Goal: Transaction & Acquisition: Book appointment/travel/reservation

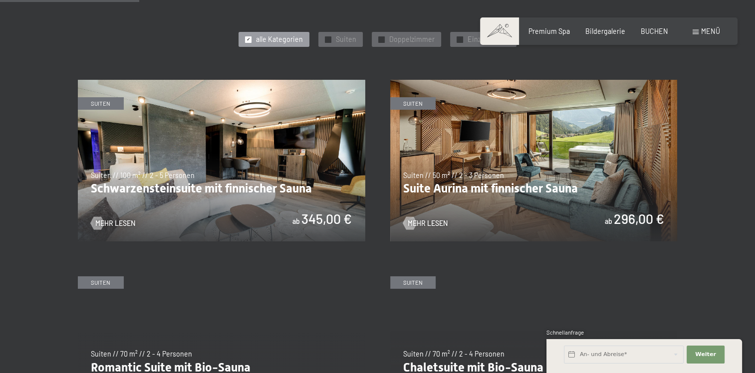
scroll to position [516, 0]
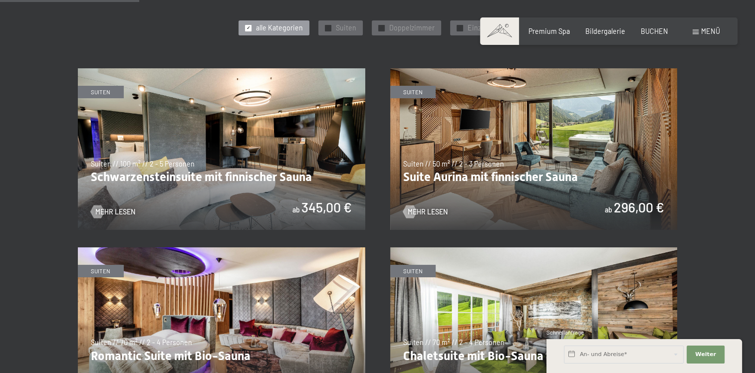
click at [462, 169] on img at bounding box center [534, 149] width 288 height 162
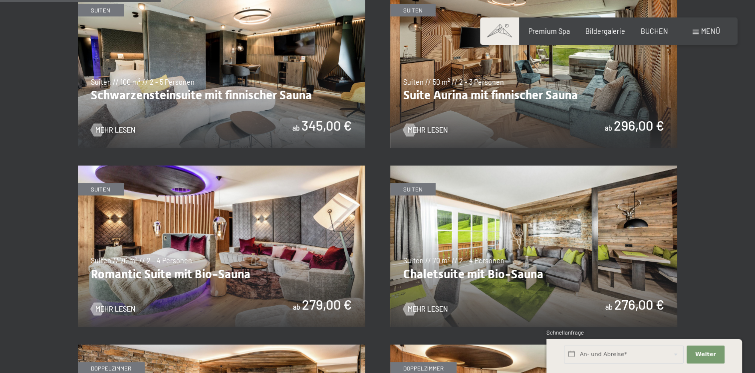
scroll to position [599, 0]
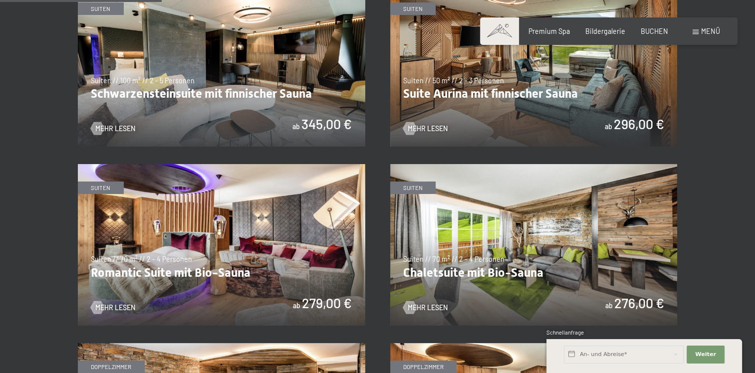
click at [204, 263] on img at bounding box center [222, 245] width 288 height 162
click at [210, 65] on img at bounding box center [222, 66] width 288 height 162
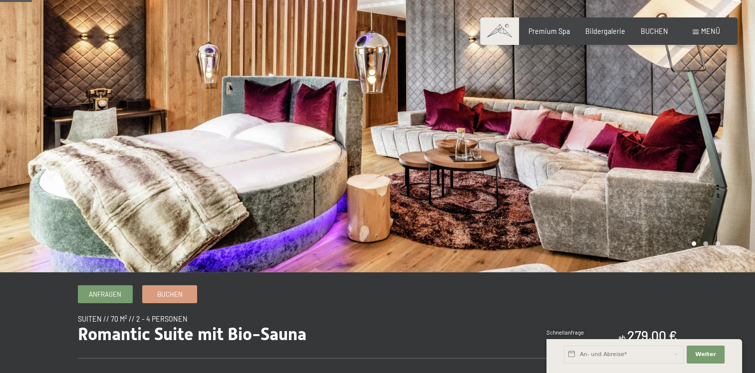
scroll to position [50, 0]
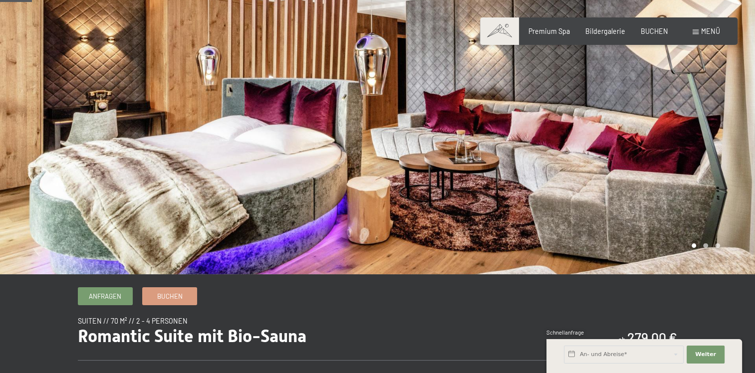
click at [521, 159] on div at bounding box center [567, 112] width 378 height 325
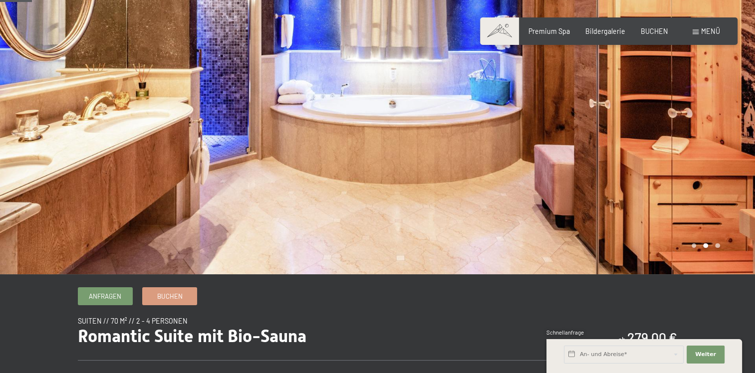
click at [507, 194] on div at bounding box center [567, 112] width 378 height 325
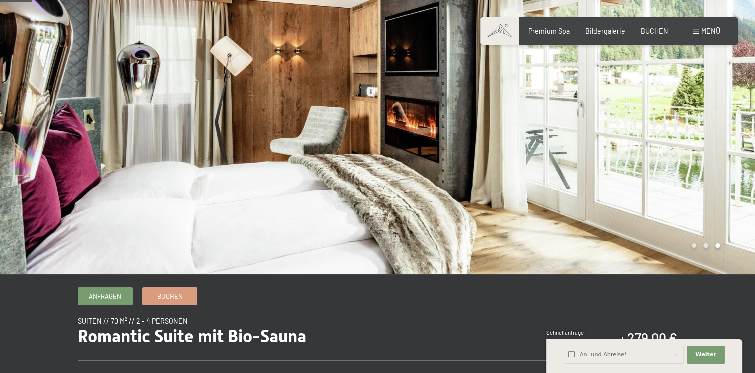
click at [507, 194] on div at bounding box center [567, 112] width 378 height 325
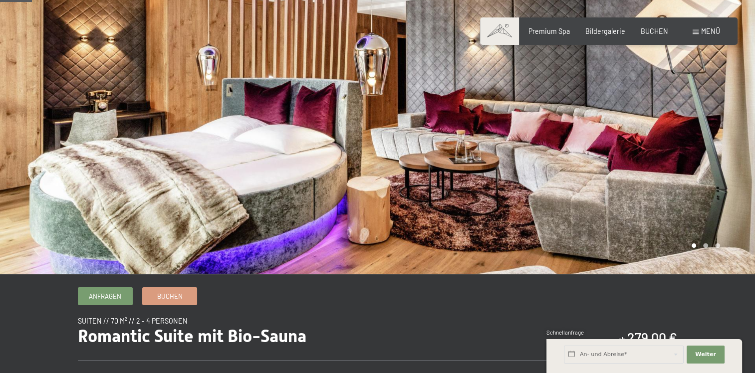
click at [507, 194] on div at bounding box center [567, 112] width 378 height 325
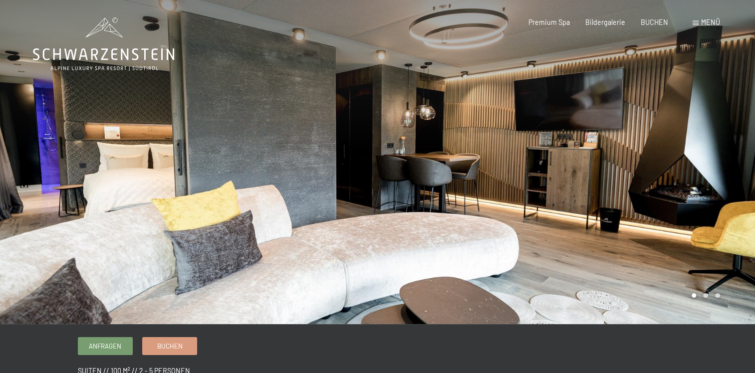
click at [366, 170] on div at bounding box center [189, 162] width 378 height 325
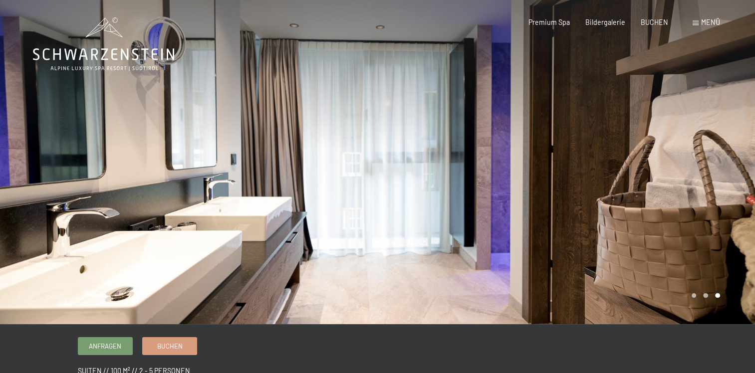
click at [366, 170] on div at bounding box center [189, 162] width 378 height 325
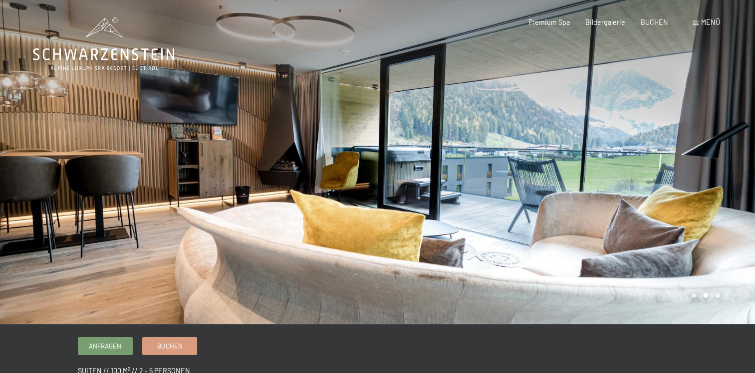
click at [366, 170] on div at bounding box center [189, 162] width 378 height 325
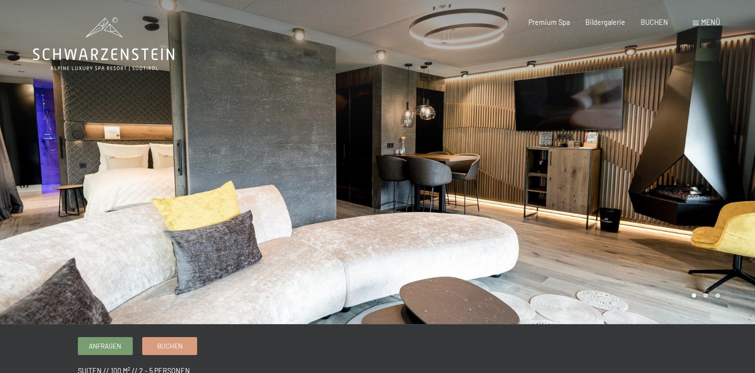
click at [366, 170] on div at bounding box center [189, 162] width 378 height 325
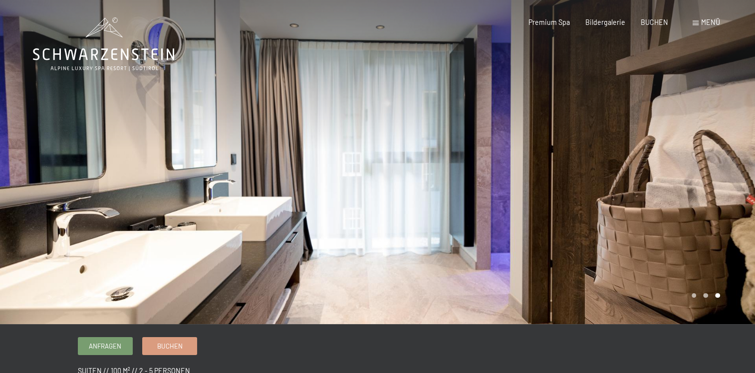
click at [366, 170] on div at bounding box center [189, 162] width 378 height 325
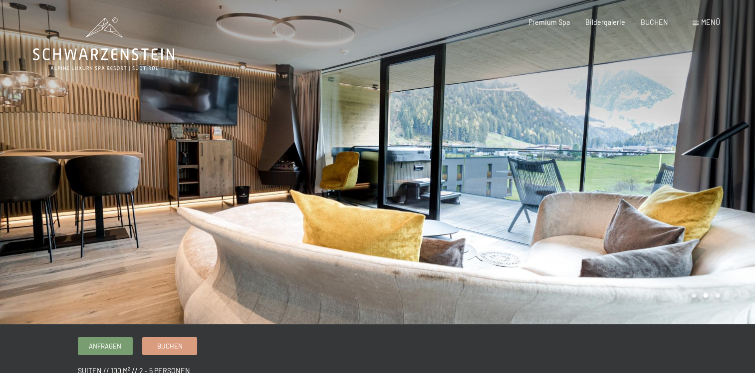
click at [366, 170] on div at bounding box center [189, 162] width 378 height 325
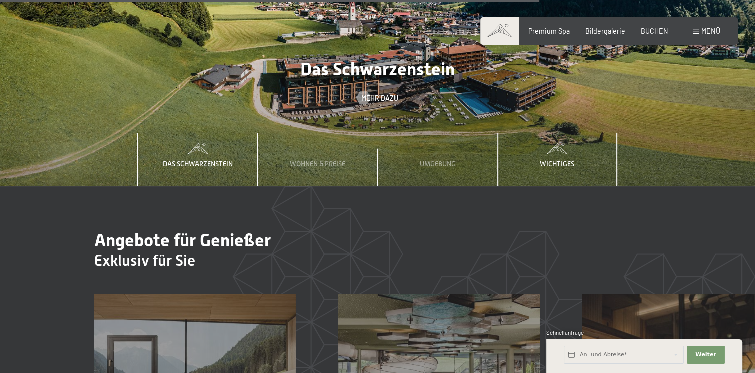
scroll to position [3012, 0]
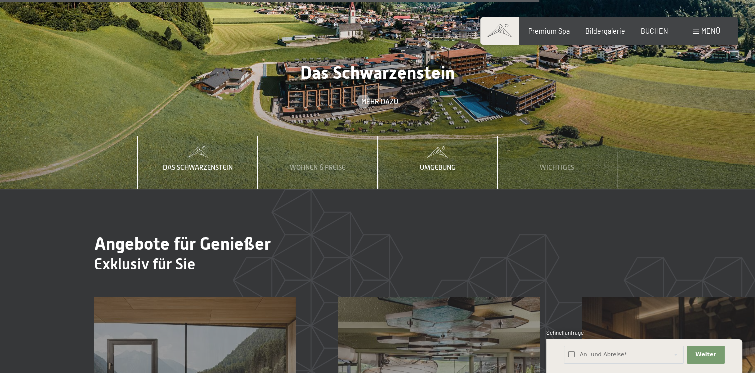
click at [441, 163] on span "Umgebung" at bounding box center [438, 167] width 36 height 8
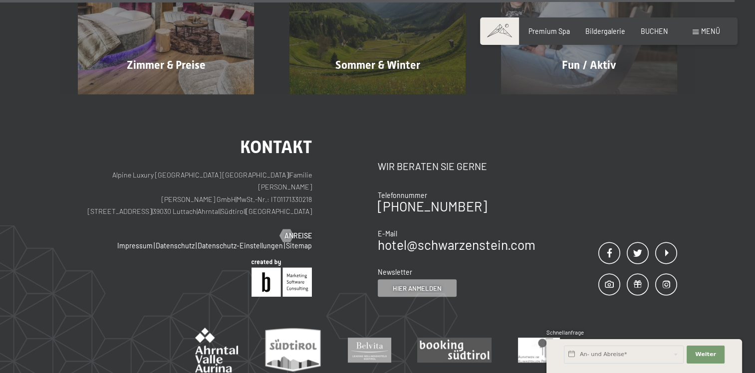
scroll to position [4143, 0]
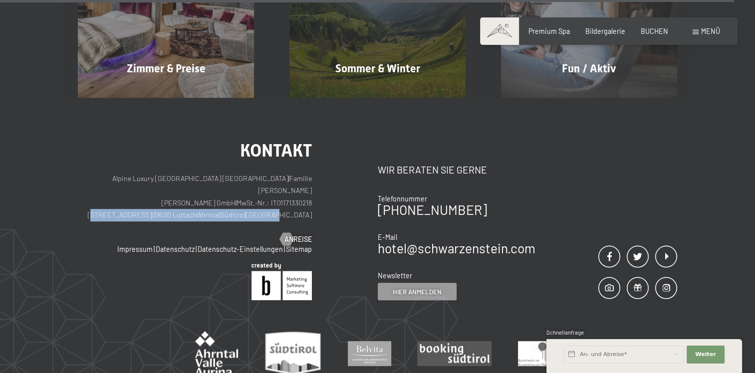
drag, startPoint x: 152, startPoint y: 182, endPoint x: 311, endPoint y: 185, distance: 158.8
click at [311, 185] on p "Alpine Luxury SPA Resort SCHWARZENSTEIN | Familie Zimmerhofer Otmar Zimmerhofer…" at bounding box center [195, 197] width 234 height 49
drag, startPoint x: 311, startPoint y: 185, endPoint x: 262, endPoint y: 181, distance: 49.1
copy p "Dorfstraße 11 | 39030 Luttach | Ahrntal | Südtirol | Italien"
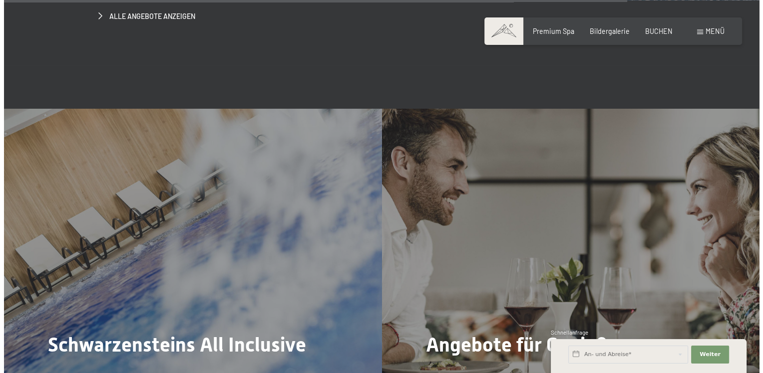
scroll to position [3511, 0]
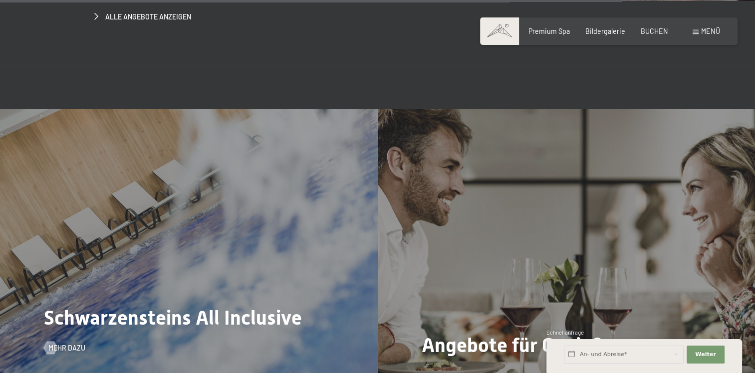
click at [172, 211] on div "Schwarzensteins All Inclusive Mehr dazu" at bounding box center [189, 250] width 378 height 283
click at [66, 344] on span "Mehr dazu" at bounding box center [76, 349] width 37 height 10
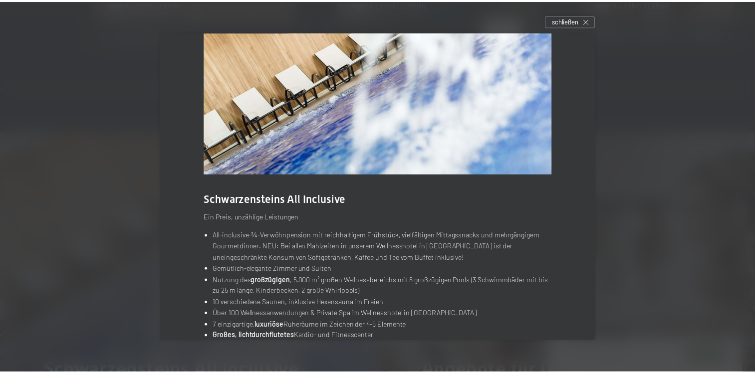
scroll to position [0, 0]
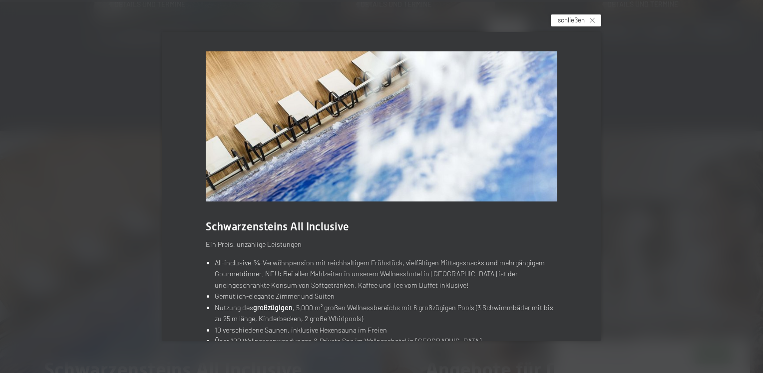
click at [595, 18] on icon at bounding box center [592, 20] width 5 height 5
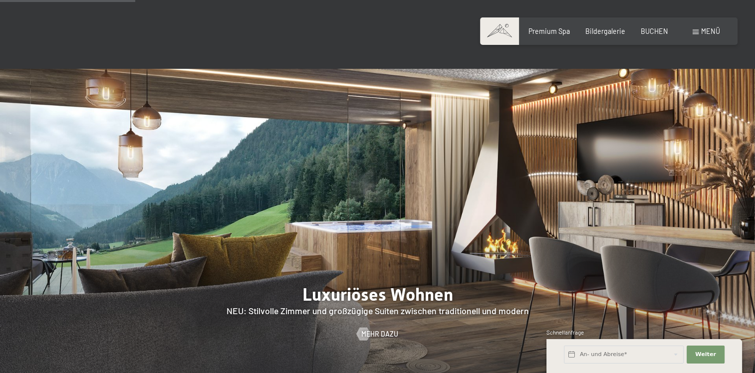
scroll to position [849, 0]
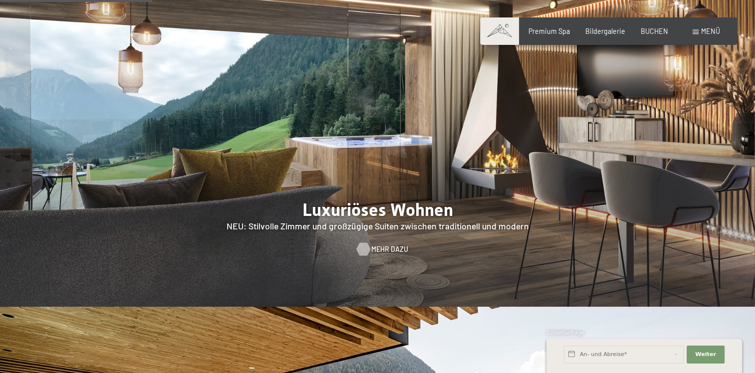
click at [376, 245] on span "Mehr dazu" at bounding box center [389, 250] width 37 height 10
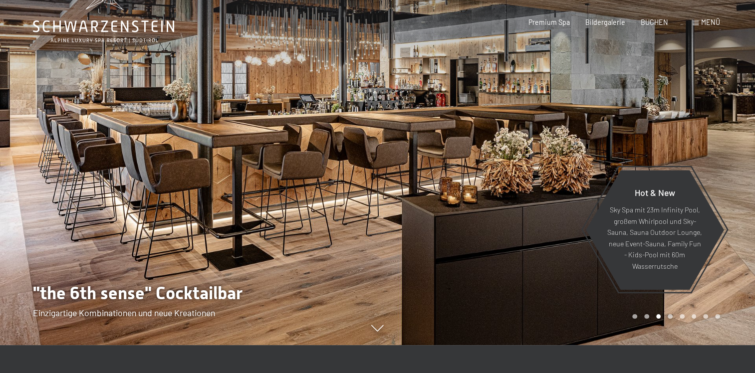
scroll to position [0, 0]
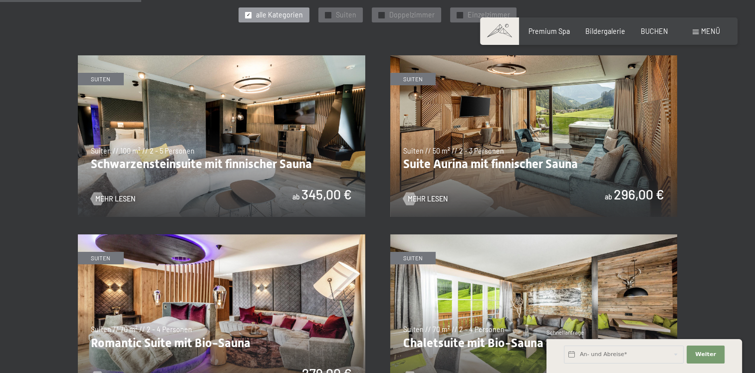
scroll to position [532, 0]
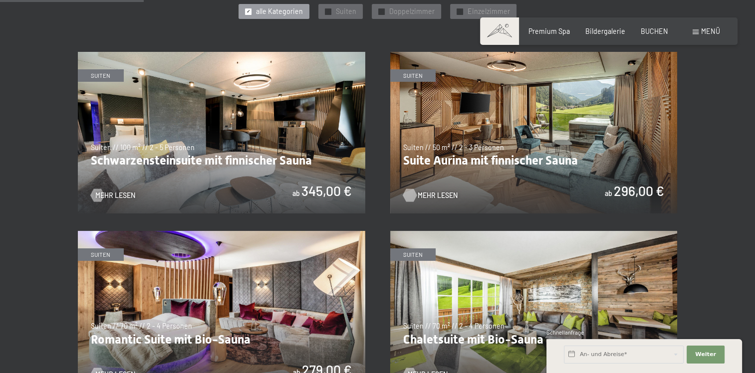
click at [442, 196] on span "Mehr Lesen" at bounding box center [438, 196] width 40 height 10
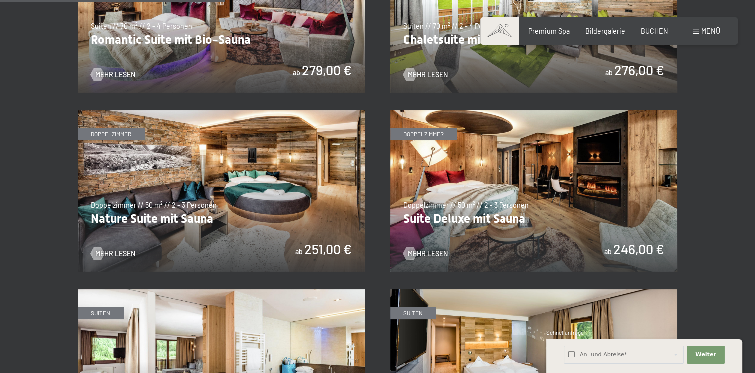
scroll to position [832, 0]
click at [121, 255] on span "Mehr Lesen" at bounding box center [125, 255] width 40 height 10
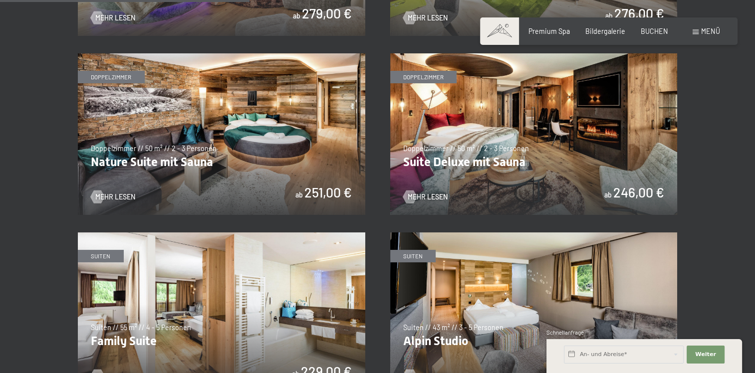
scroll to position [882, 0]
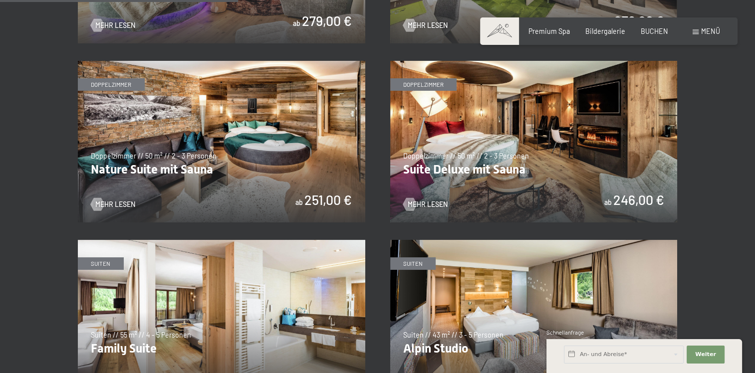
click at [472, 124] on img at bounding box center [534, 142] width 288 height 162
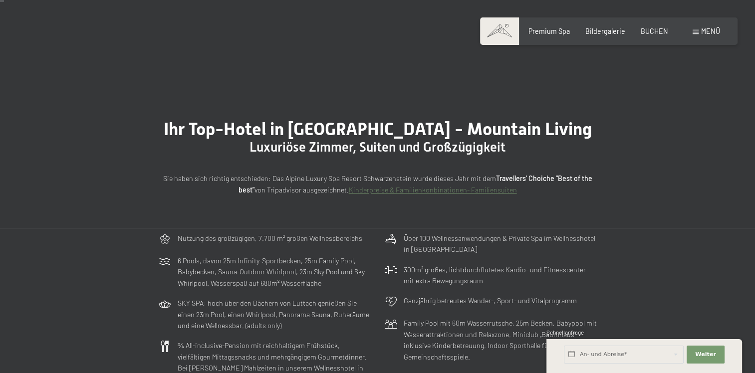
scroll to position [0, 0]
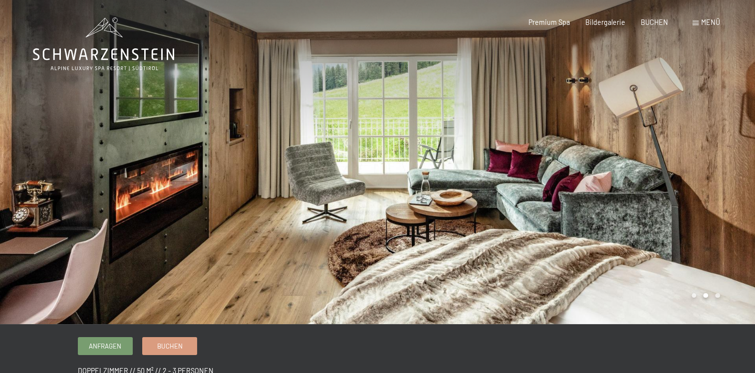
click at [623, 166] on div at bounding box center [567, 162] width 378 height 325
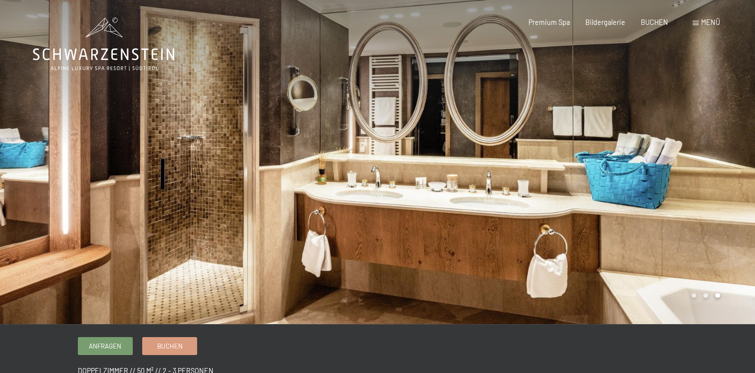
click at [623, 166] on div at bounding box center [567, 162] width 378 height 325
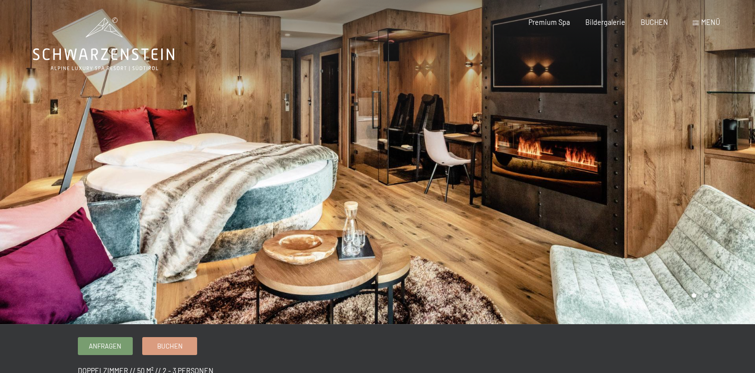
click at [623, 166] on div at bounding box center [567, 162] width 378 height 325
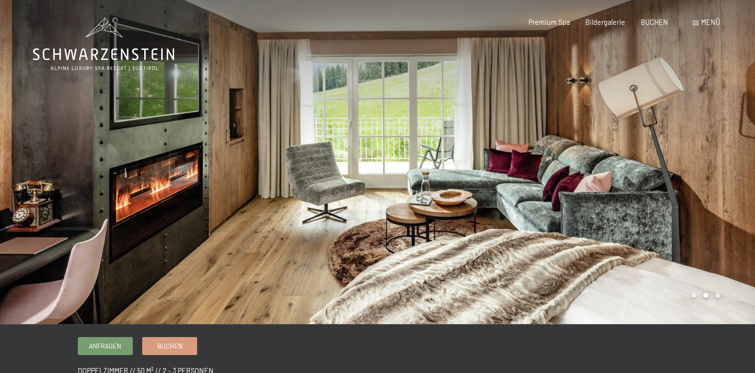
click at [623, 166] on div at bounding box center [567, 162] width 378 height 325
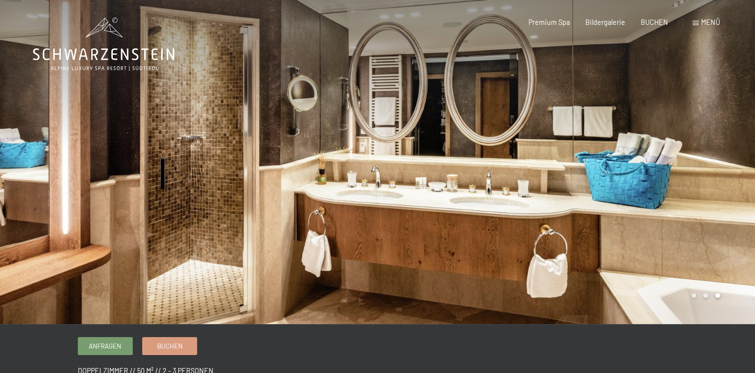
click at [623, 166] on div at bounding box center [567, 162] width 378 height 325
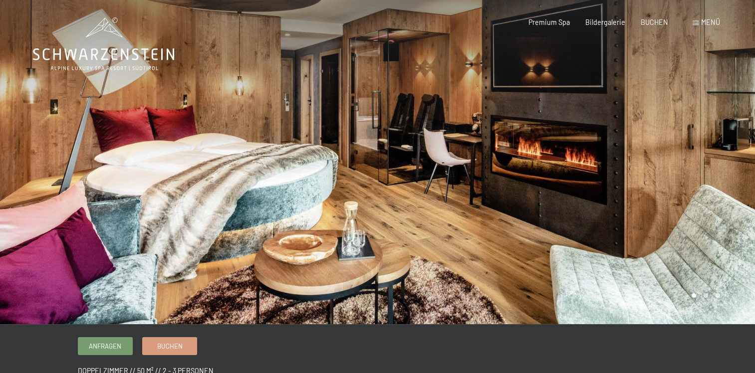
click at [623, 166] on div at bounding box center [567, 162] width 378 height 325
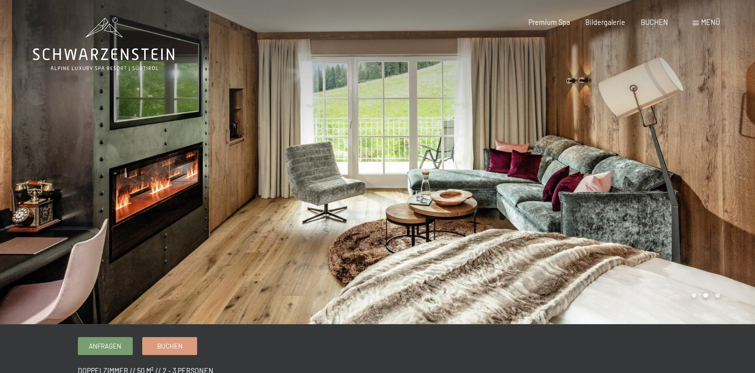
click at [623, 166] on div at bounding box center [567, 162] width 378 height 325
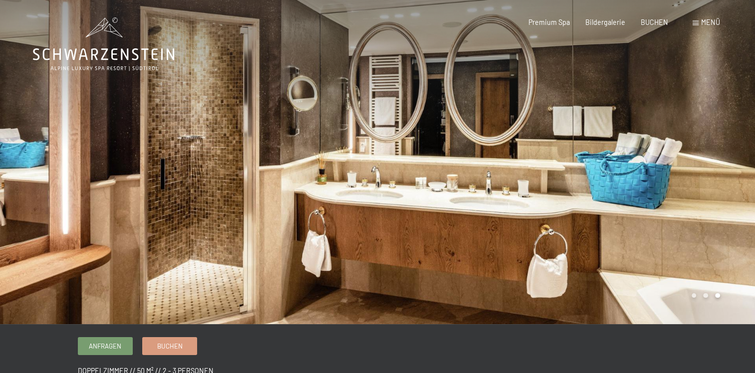
click at [623, 166] on div at bounding box center [567, 162] width 378 height 325
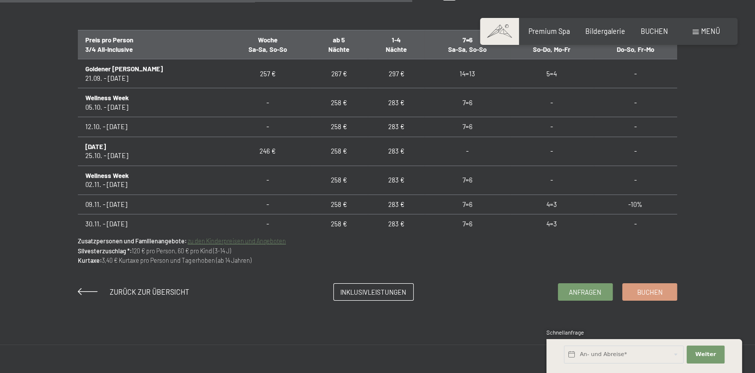
scroll to position [616, 0]
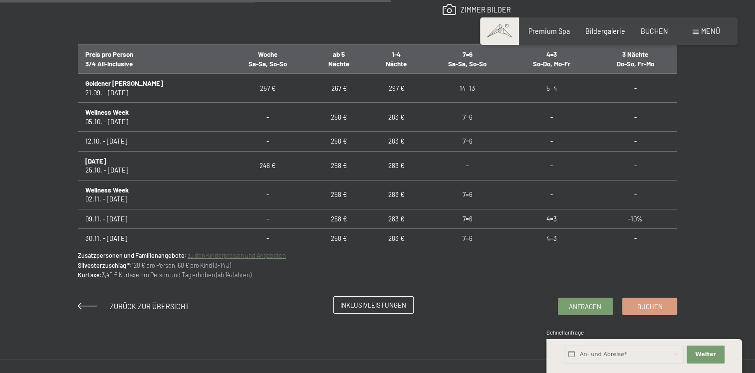
click at [378, 307] on span "Inklusivleistungen" at bounding box center [374, 305] width 66 height 9
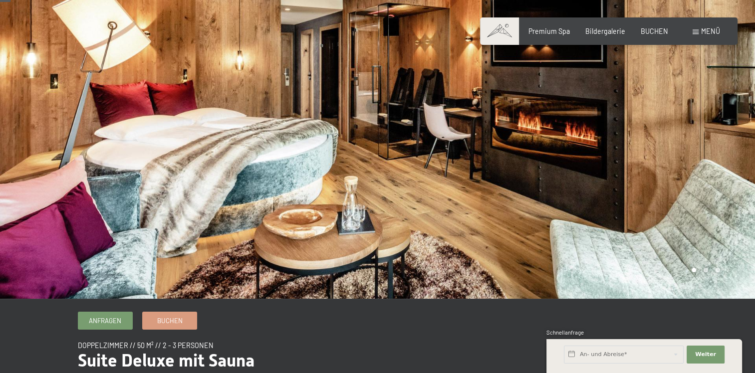
scroll to position [0, 0]
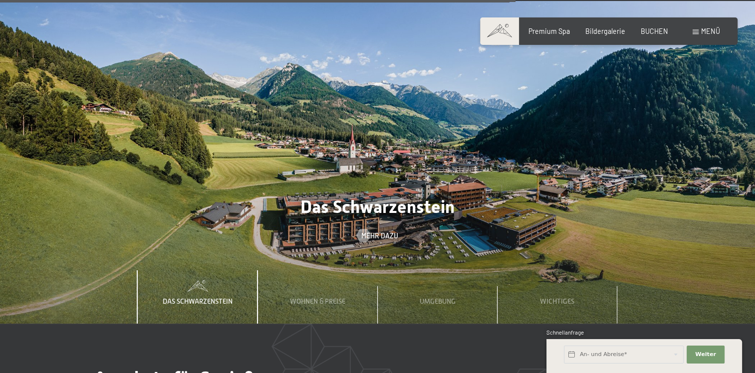
scroll to position [2879, 0]
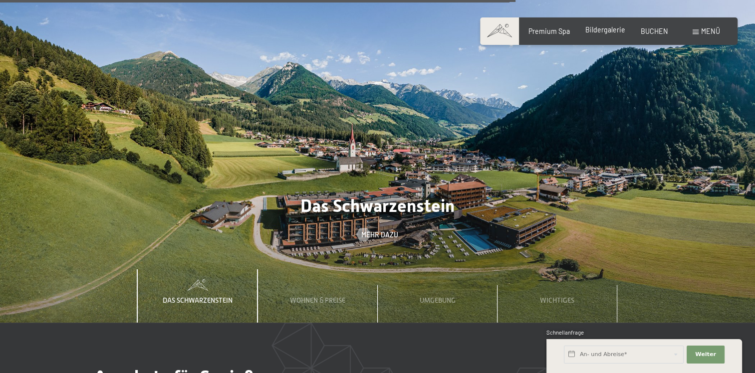
click at [599, 32] on span "Bildergalerie" at bounding box center [606, 29] width 40 height 8
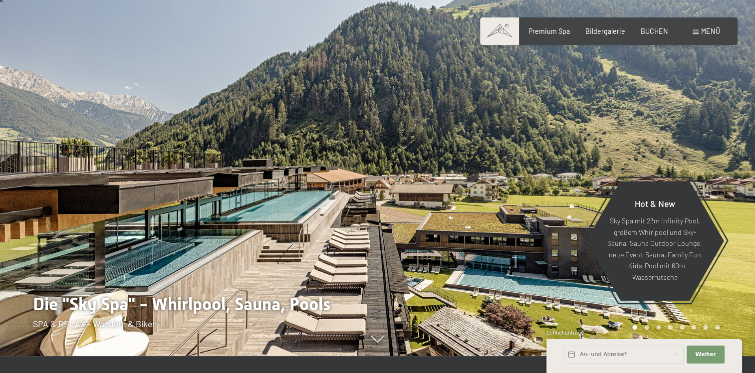
scroll to position [16, 0]
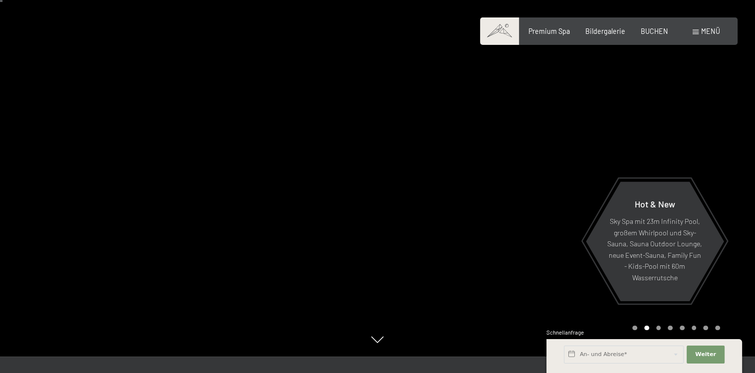
drag, startPoint x: 308, startPoint y: 185, endPoint x: 94, endPoint y: 226, distance: 217.0
click at [94, 226] on div at bounding box center [189, 170] width 378 height 373
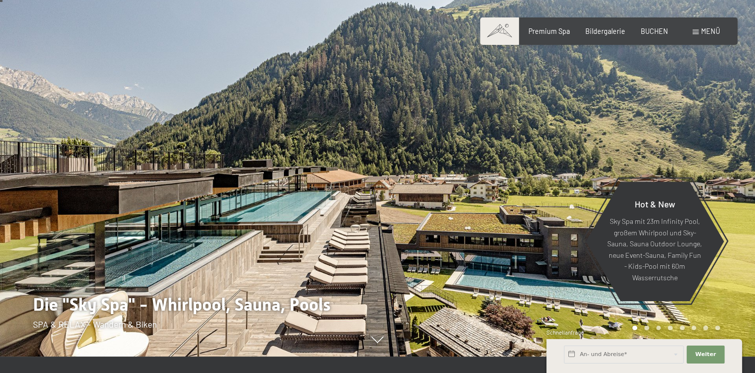
click at [46, 219] on div at bounding box center [189, 170] width 378 height 373
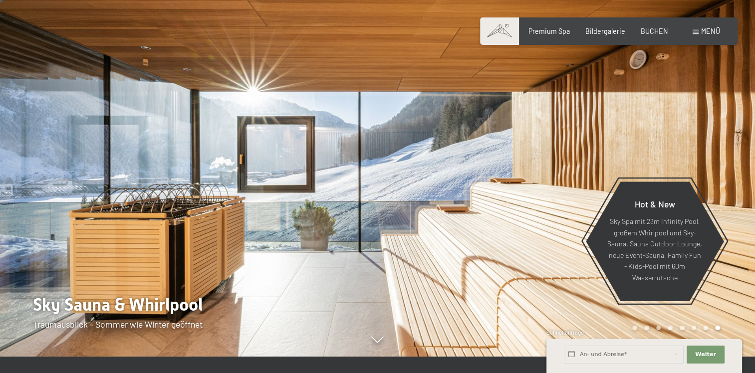
click at [234, 212] on div at bounding box center [189, 170] width 378 height 373
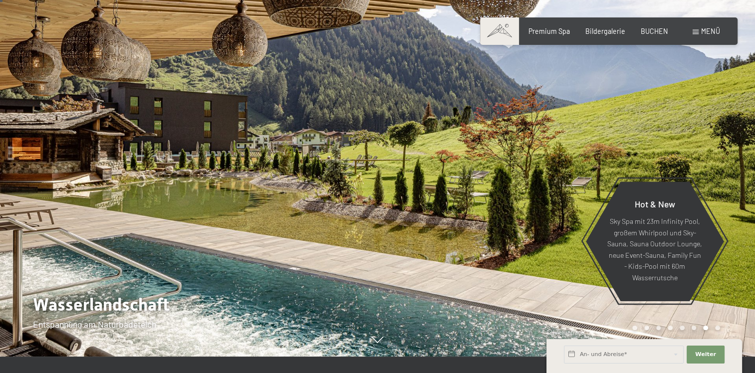
click at [234, 212] on div at bounding box center [189, 170] width 378 height 373
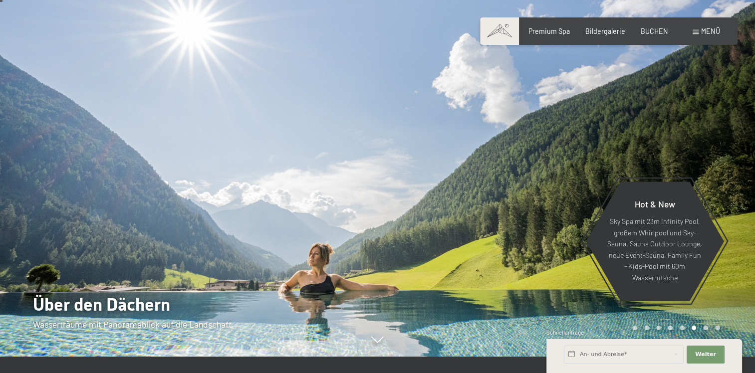
click at [234, 212] on div at bounding box center [189, 170] width 378 height 373
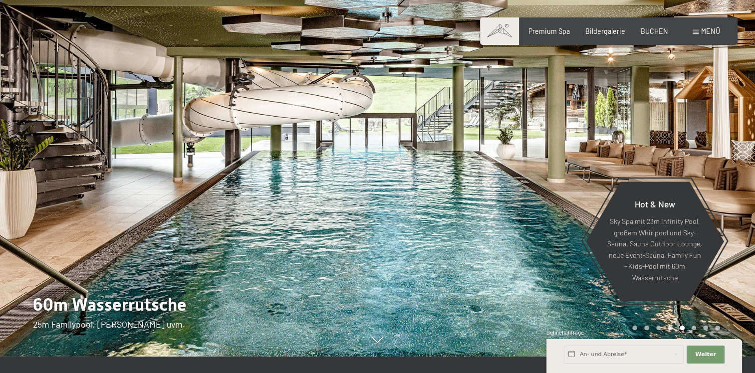
click at [234, 212] on div at bounding box center [189, 170] width 378 height 373
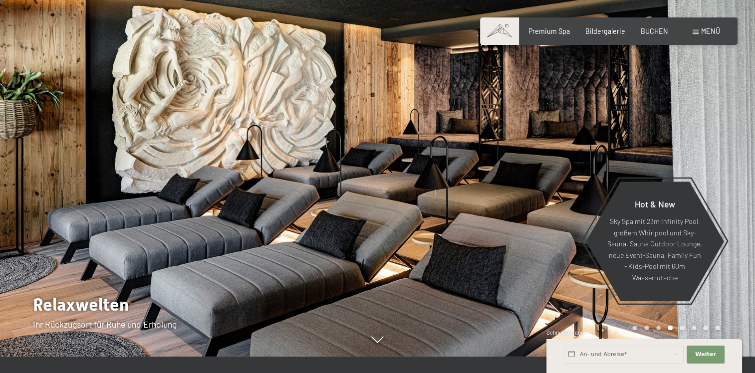
click at [234, 212] on div at bounding box center [189, 170] width 378 height 373
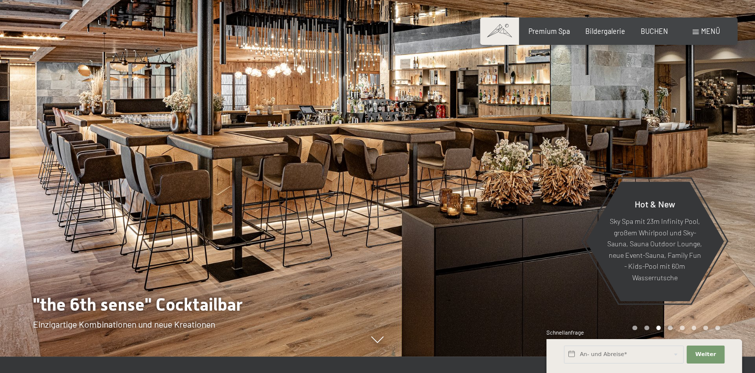
click at [234, 212] on div at bounding box center [189, 170] width 378 height 373
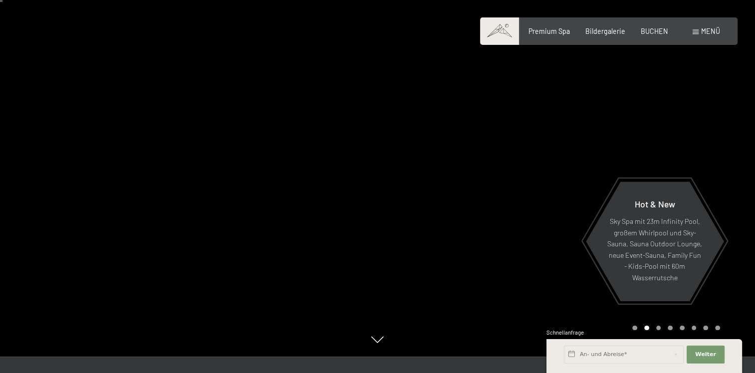
click at [234, 212] on div at bounding box center [189, 170] width 378 height 373
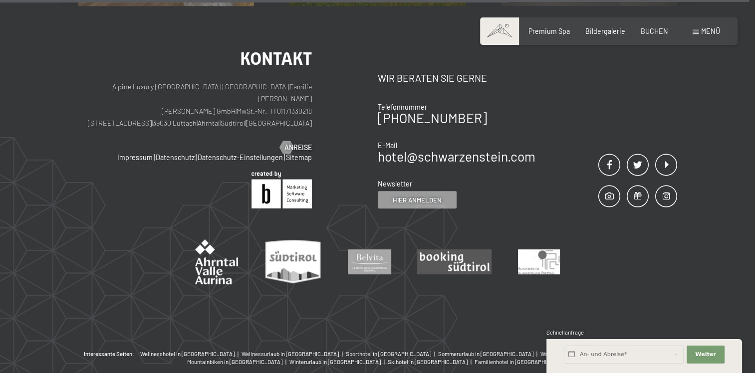
scroll to position [4260, 0]
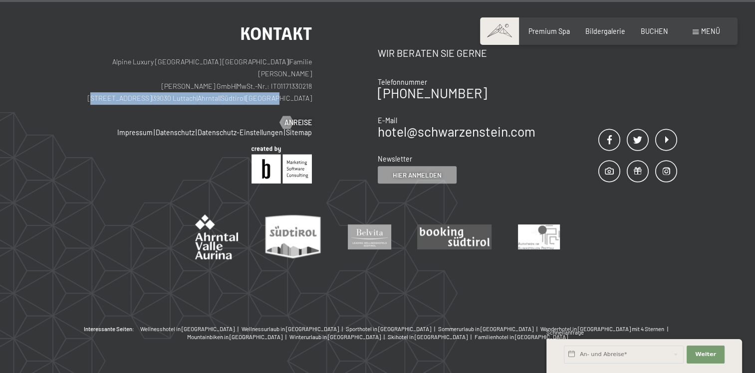
drag, startPoint x: 150, startPoint y: 65, endPoint x: 312, endPoint y: 67, distance: 161.8
click at [312, 67] on div "Kontakt Alpine Luxury SPA Resort SCHWARZENSTEIN | Familie [PERSON_NAME] [PERSON…" at bounding box center [228, 104] width 300 height 159
drag, startPoint x: 312, startPoint y: 67, endPoint x: 270, endPoint y: 67, distance: 42.4
copy p "[STREET_ADDRESS] | [GEOGRAPHIC_DATA] | [GEOGRAPHIC_DATA] | [GEOGRAPHIC_DATA]"
